Goal: Information Seeking & Learning: Learn about a topic

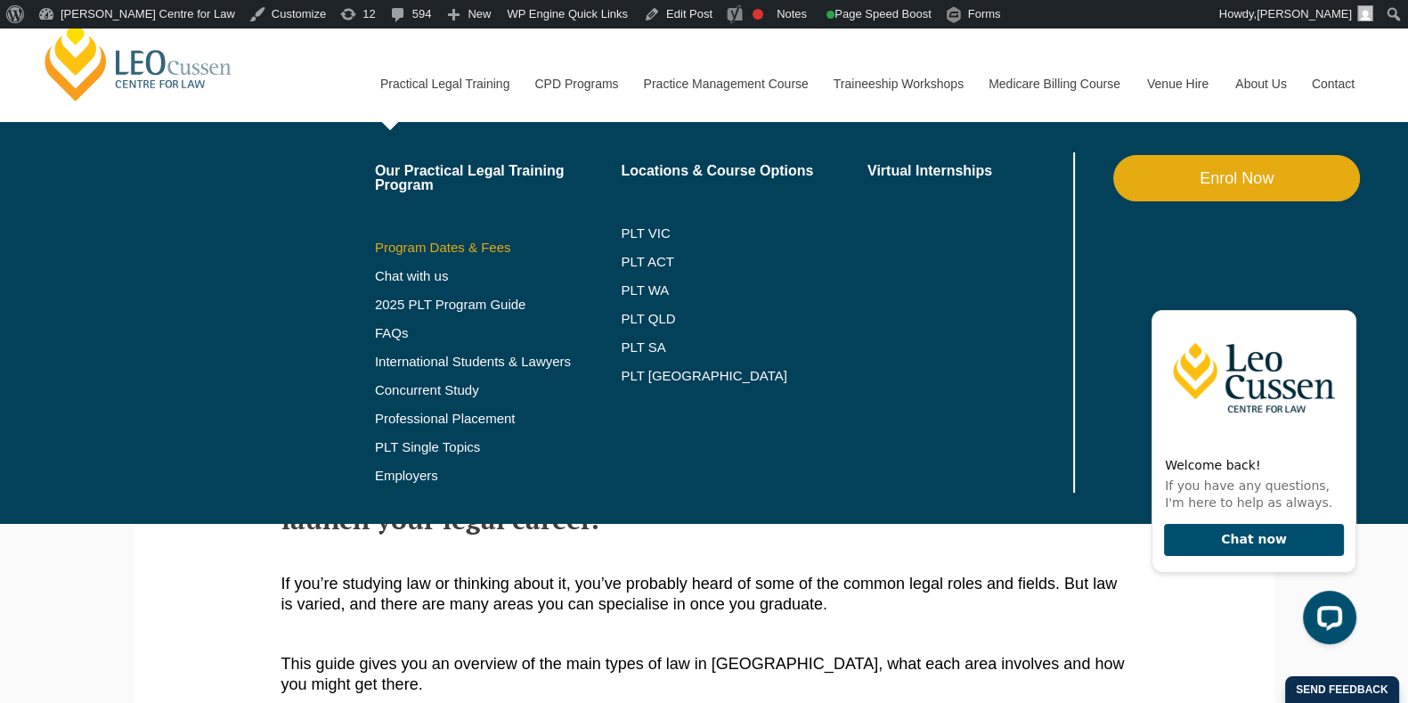
click at [436, 247] on link "Program Dates & Fees" at bounding box center [498, 247] width 247 height 14
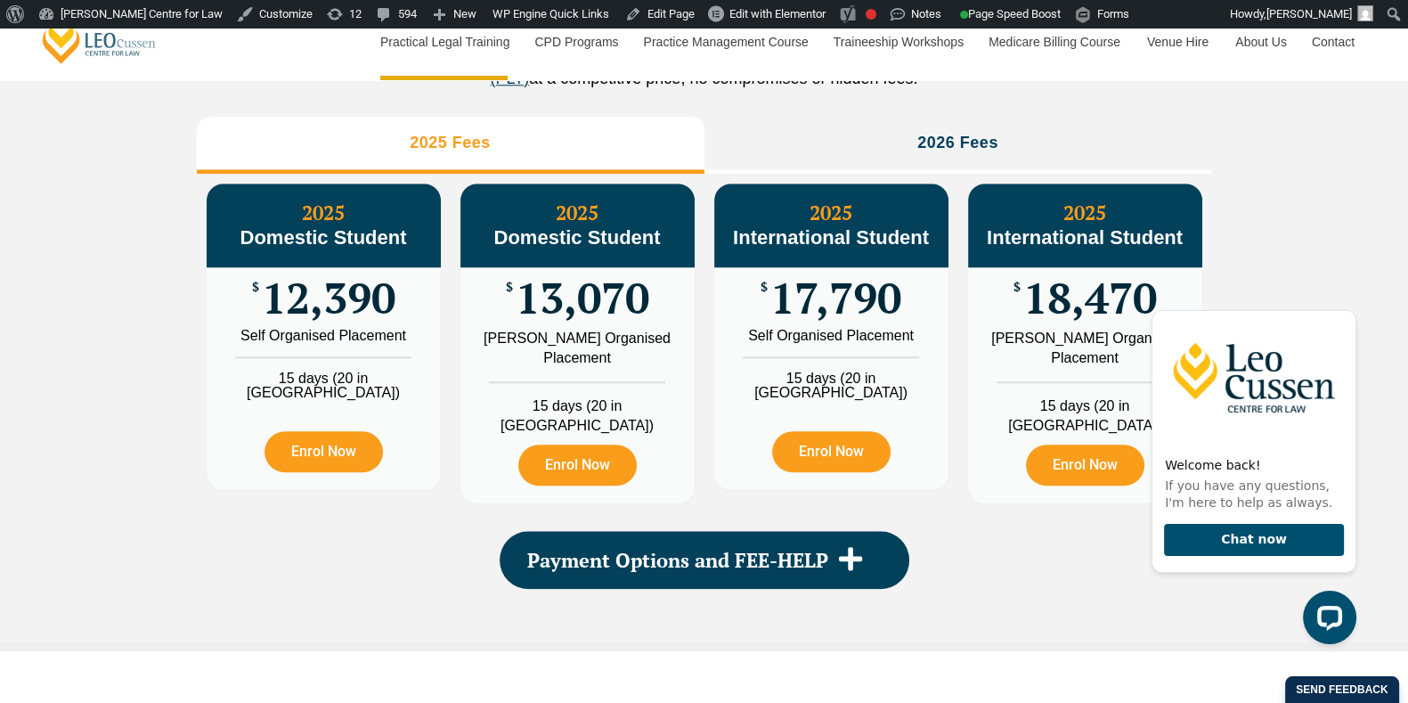
scroll to position [2004, 0]
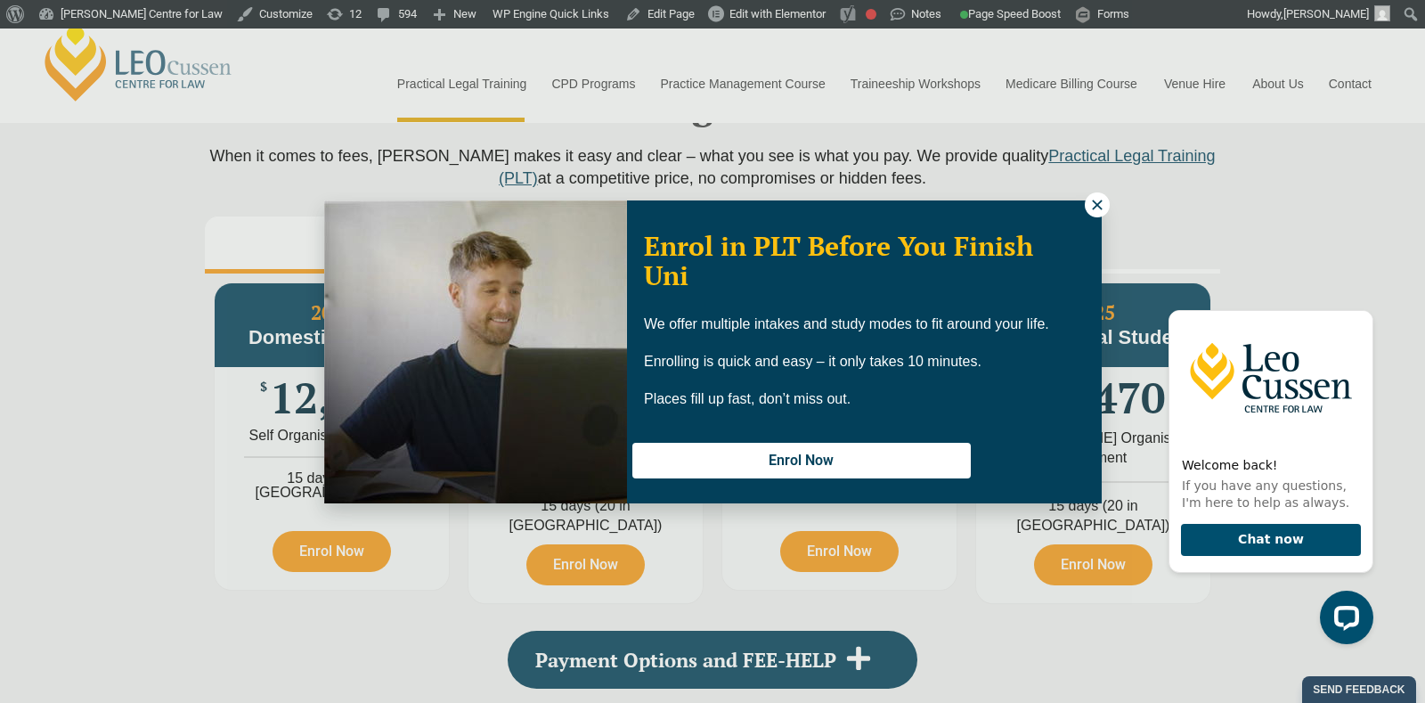
click at [1097, 208] on icon at bounding box center [1097, 205] width 16 height 16
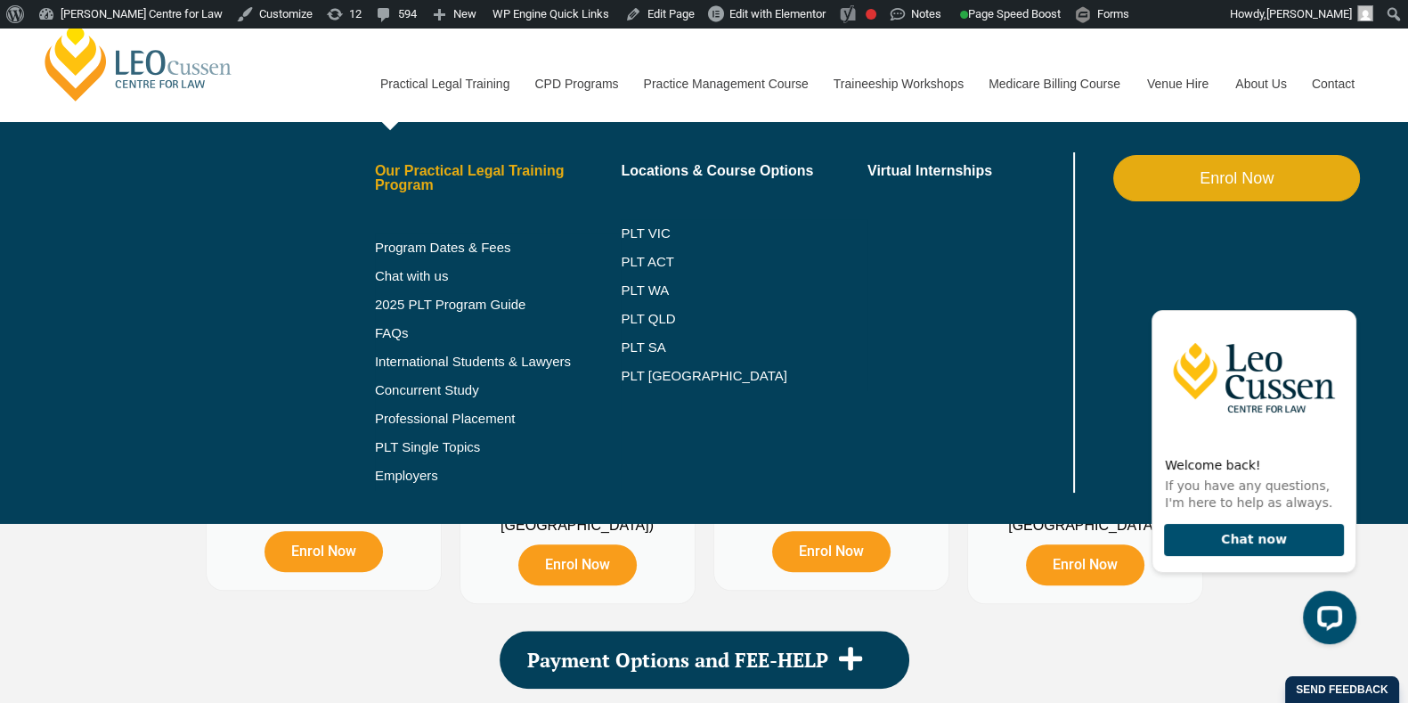
click at [419, 167] on link "Our Practical Legal Training Program" at bounding box center [498, 178] width 247 height 28
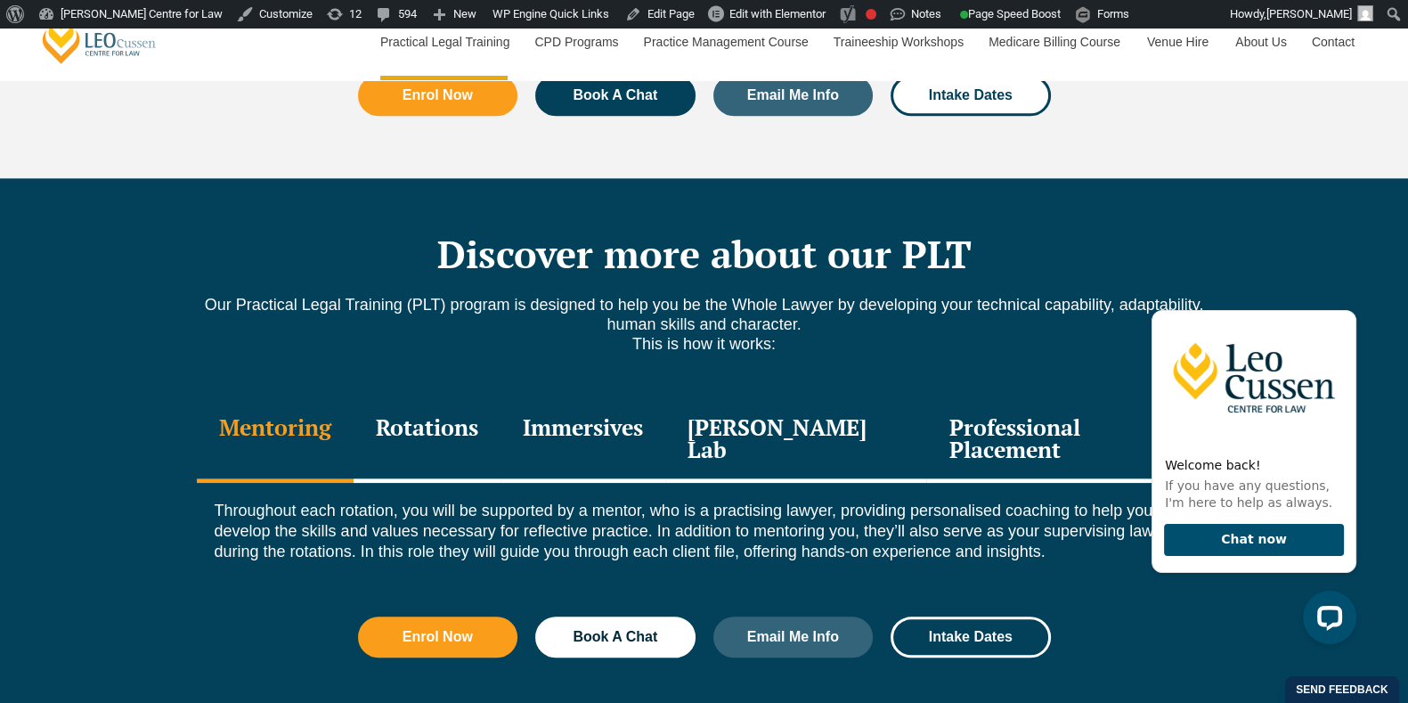
scroll to position [2338, 0]
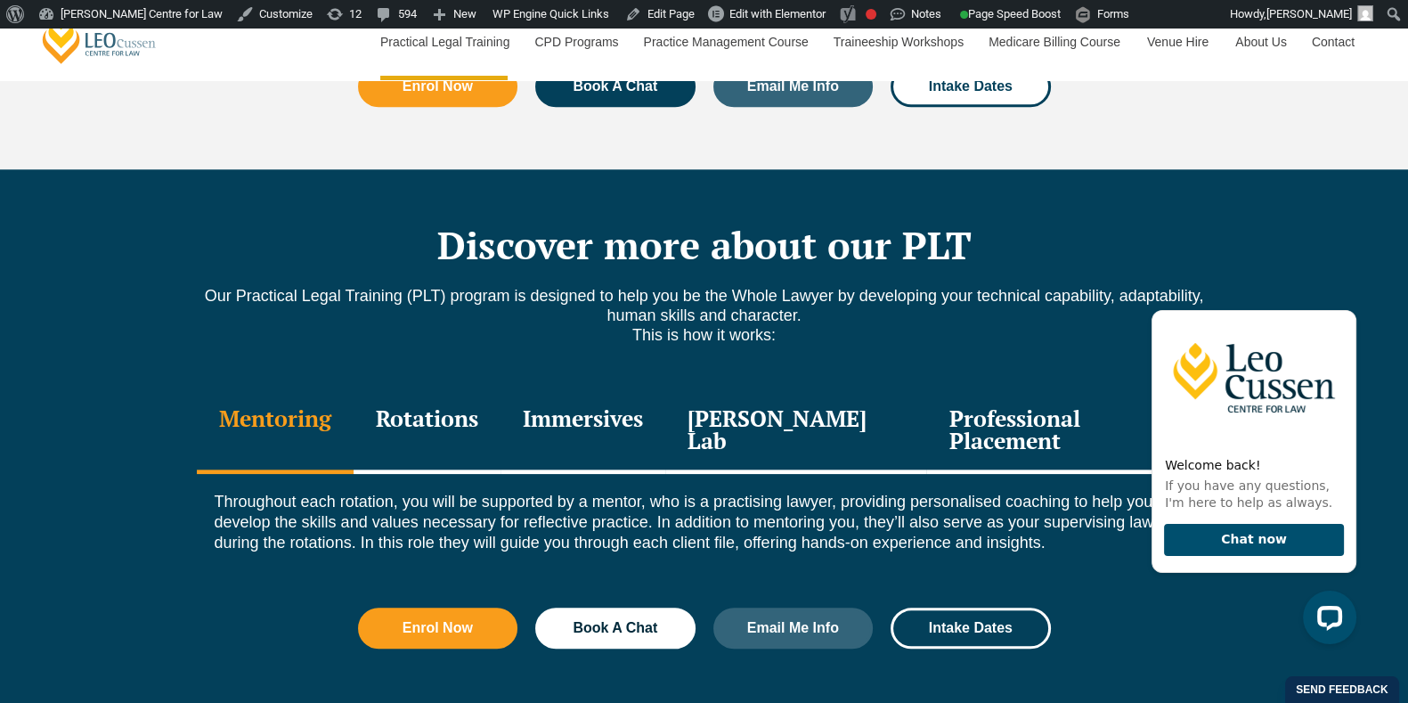
click at [451, 389] on div "Rotations" at bounding box center [427, 431] width 147 height 85
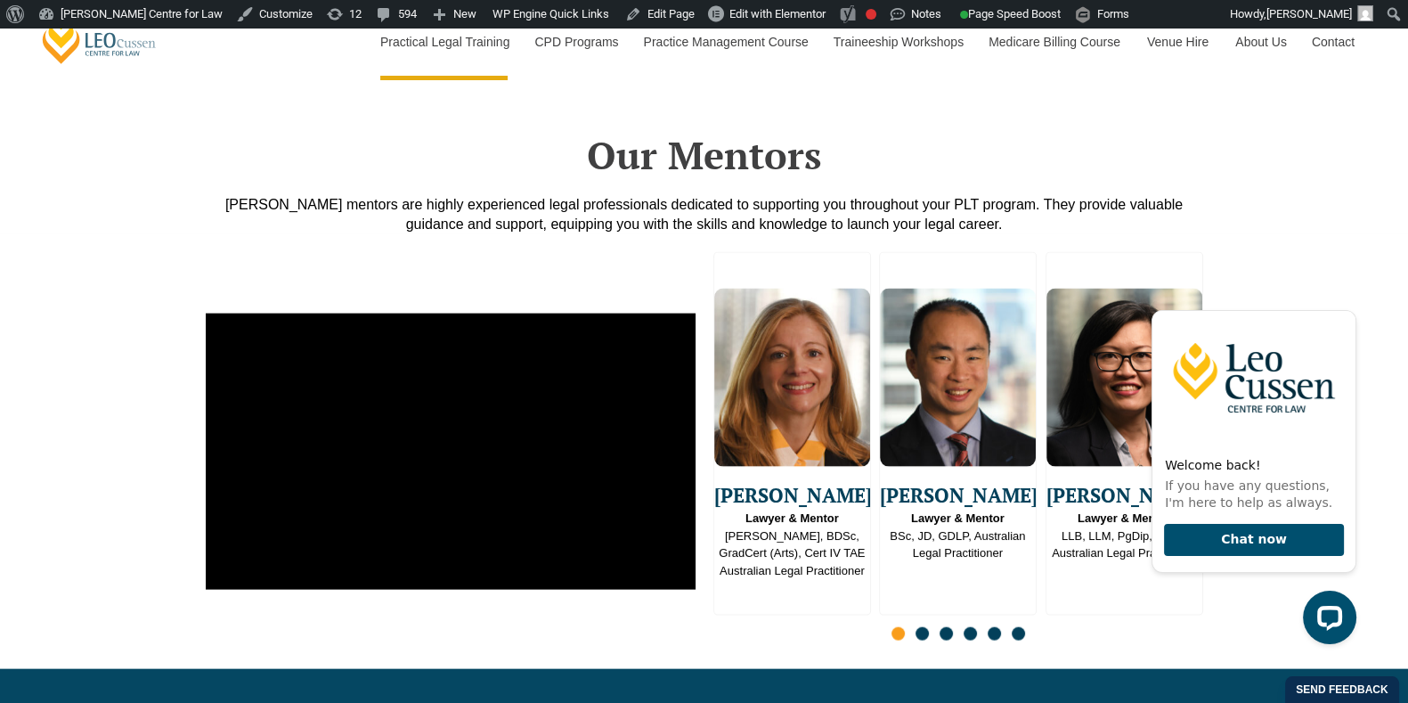
scroll to position [5120, 0]
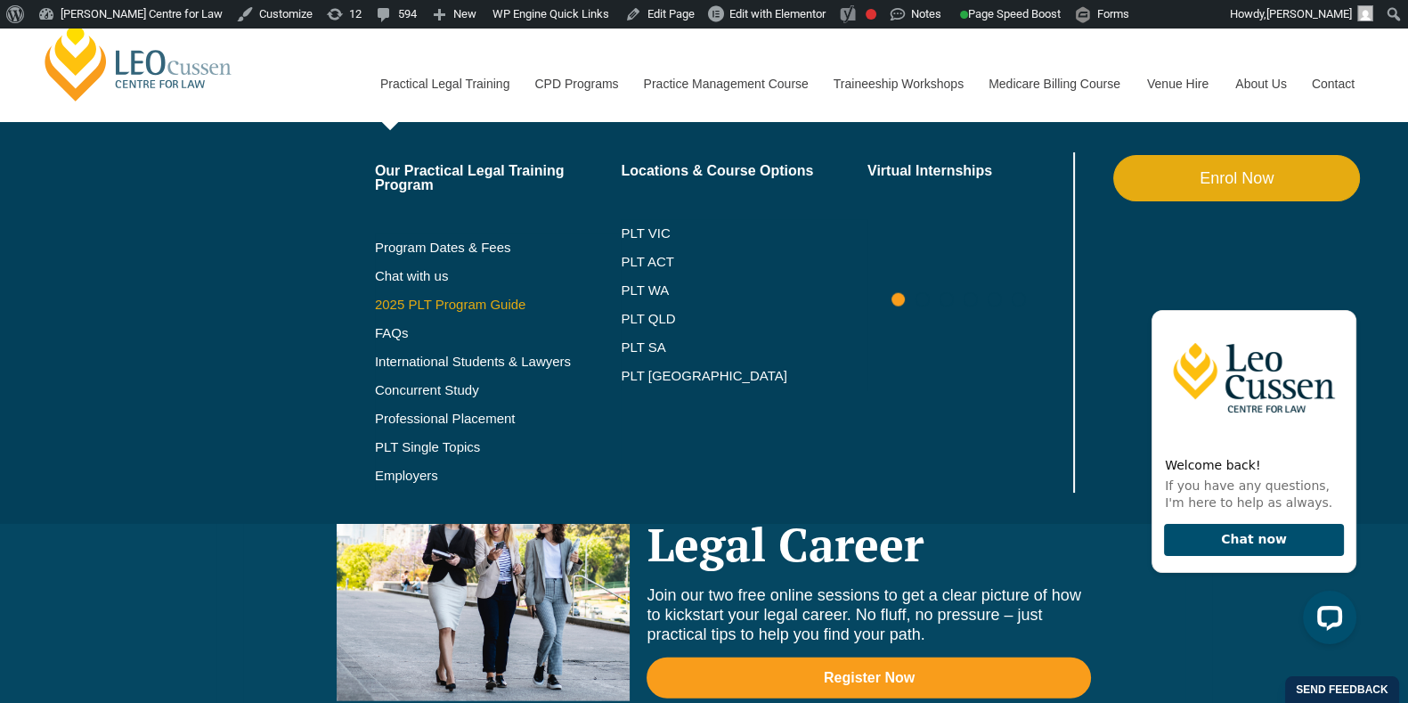
click at [441, 300] on link "2025 PLT Program Guide" at bounding box center [476, 304] width 202 height 14
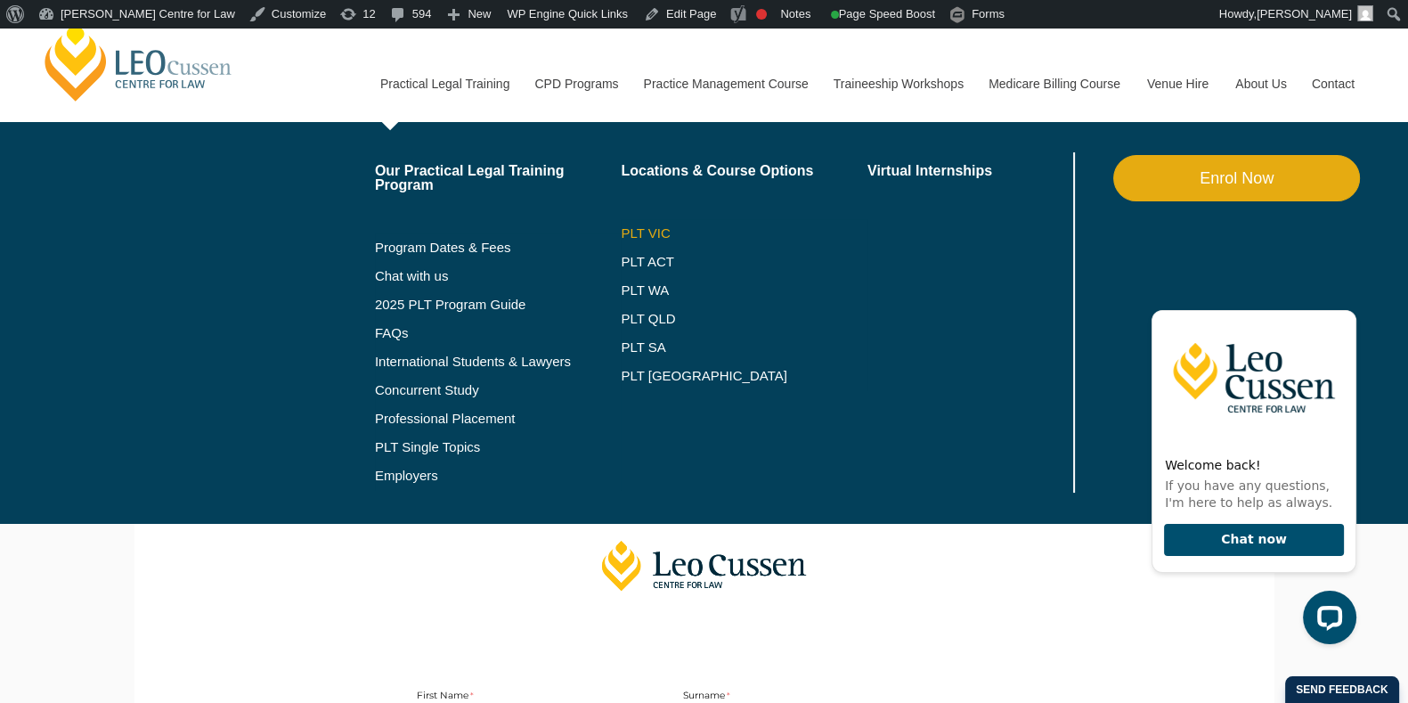
click at [663, 228] on link "PLT VIC" at bounding box center [744, 233] width 247 height 14
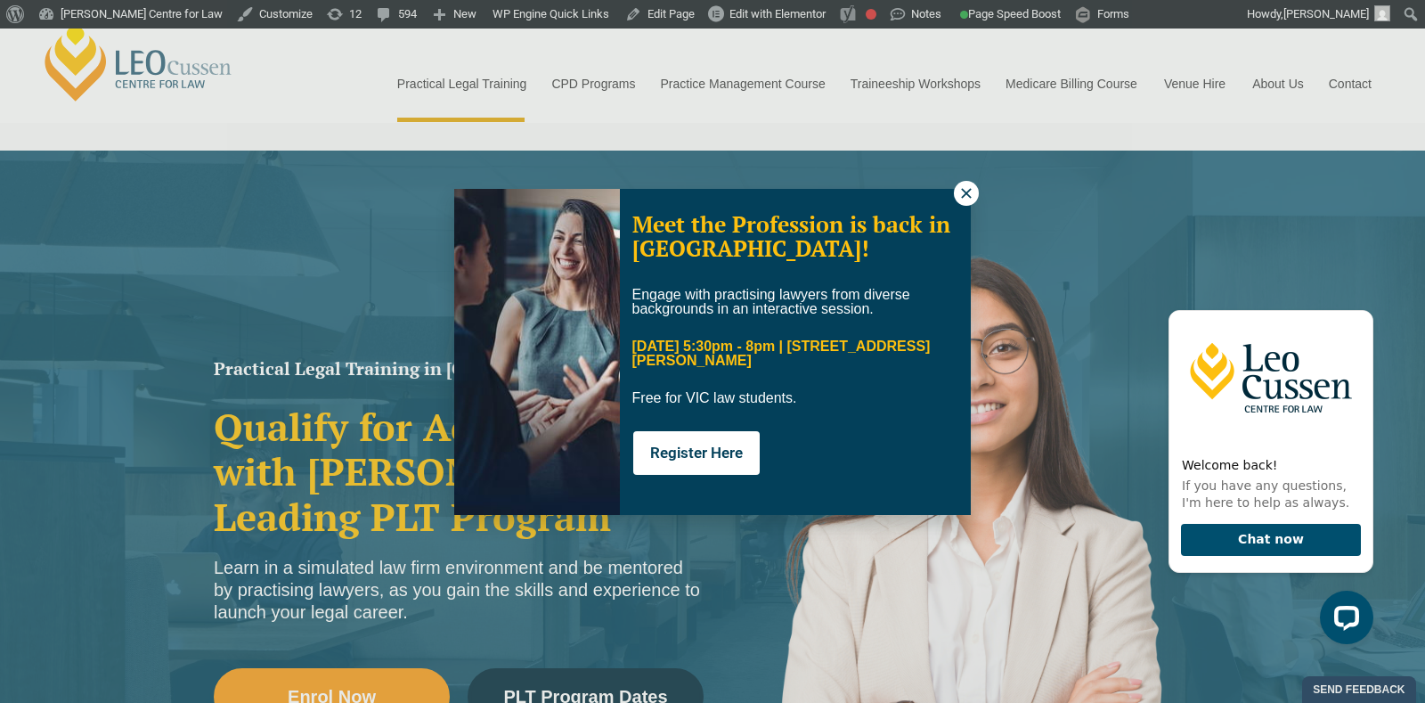
click at [970, 191] on icon at bounding box center [966, 193] width 16 height 16
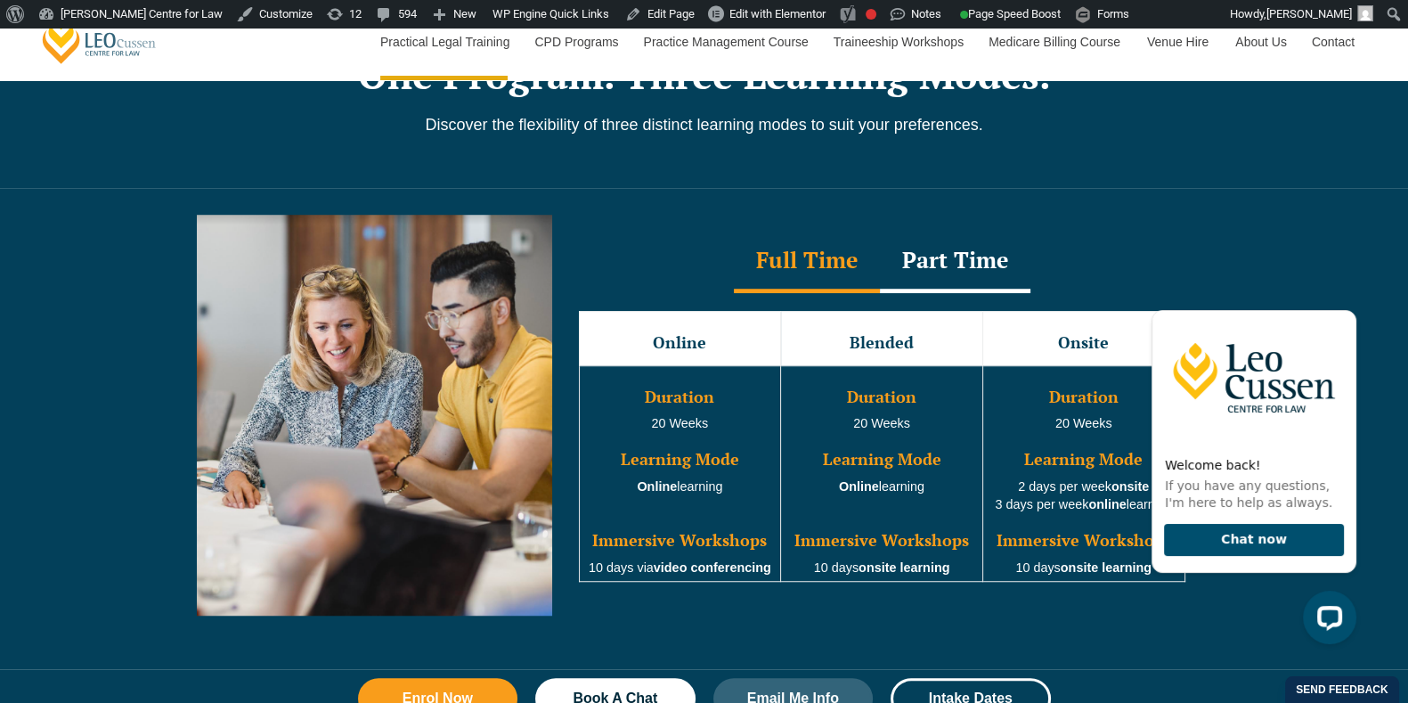
scroll to position [1669, 0]
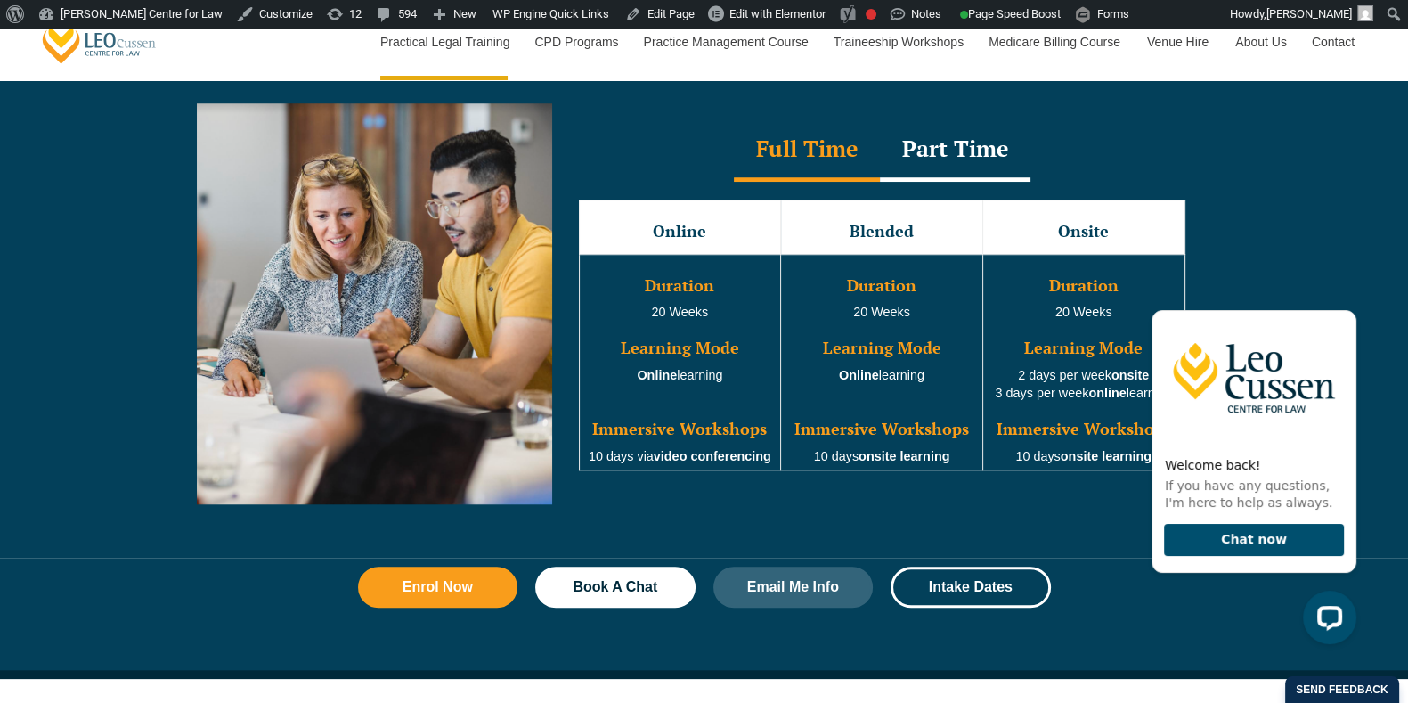
click at [973, 153] on div "Part Time" at bounding box center [955, 150] width 150 height 62
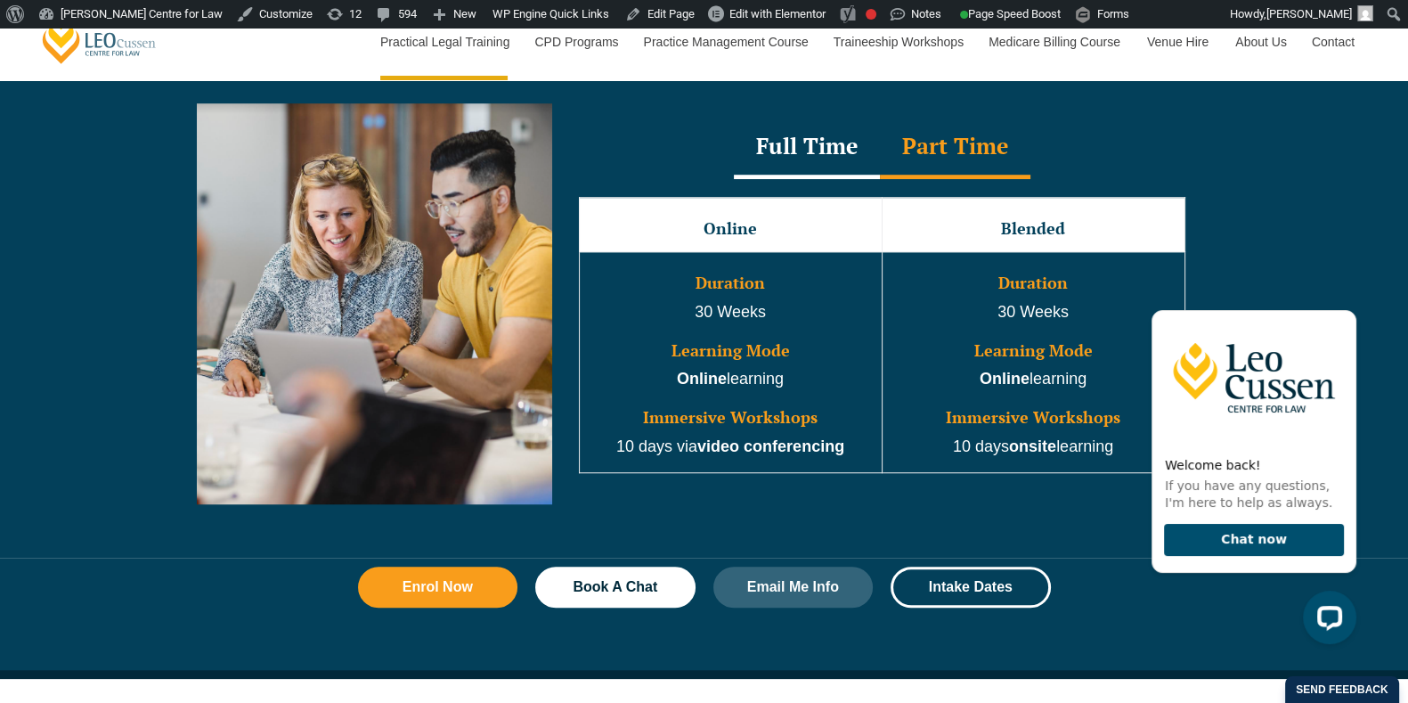
click at [815, 157] on div "Full Time" at bounding box center [807, 148] width 146 height 62
